Goal: Use online tool/utility: Utilize a website feature to perform a specific function

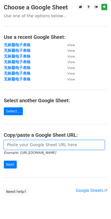
click at [32, 147] on input "url" at bounding box center [54, 145] width 101 height 10
paste input "[URL][DOMAIN_NAME]"
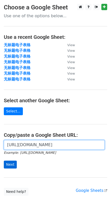
scroll to position [0, 128]
type input "[URL][DOMAIN_NAME]"
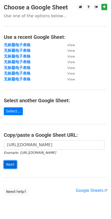
click at [9, 164] on input "Next" at bounding box center [10, 164] width 13 height 8
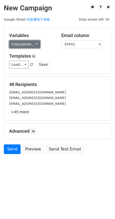
drag, startPoint x: 13, startPoint y: 40, endPoint x: 16, endPoint y: 44, distance: 5.2
click at [13, 40] on link "Copy/paste..." at bounding box center [24, 44] width 31 height 8
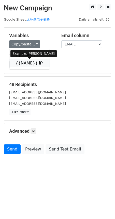
drag, startPoint x: 18, startPoint y: 62, endPoint x: 5, endPoint y: 62, distance: 13.2
click at [18, 63] on link "{{NAME}}" at bounding box center [29, 63] width 40 height 8
